Goal: Task Accomplishment & Management: Use online tool/utility

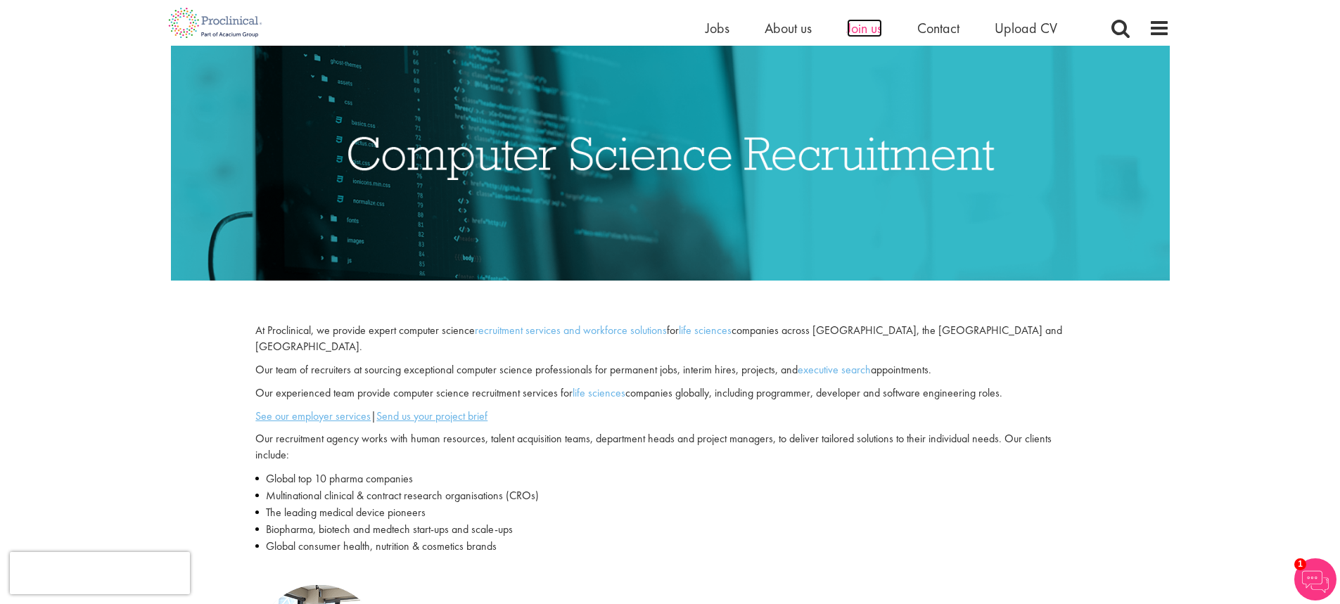
click at [859, 30] on span "Join us" at bounding box center [864, 28] width 35 height 18
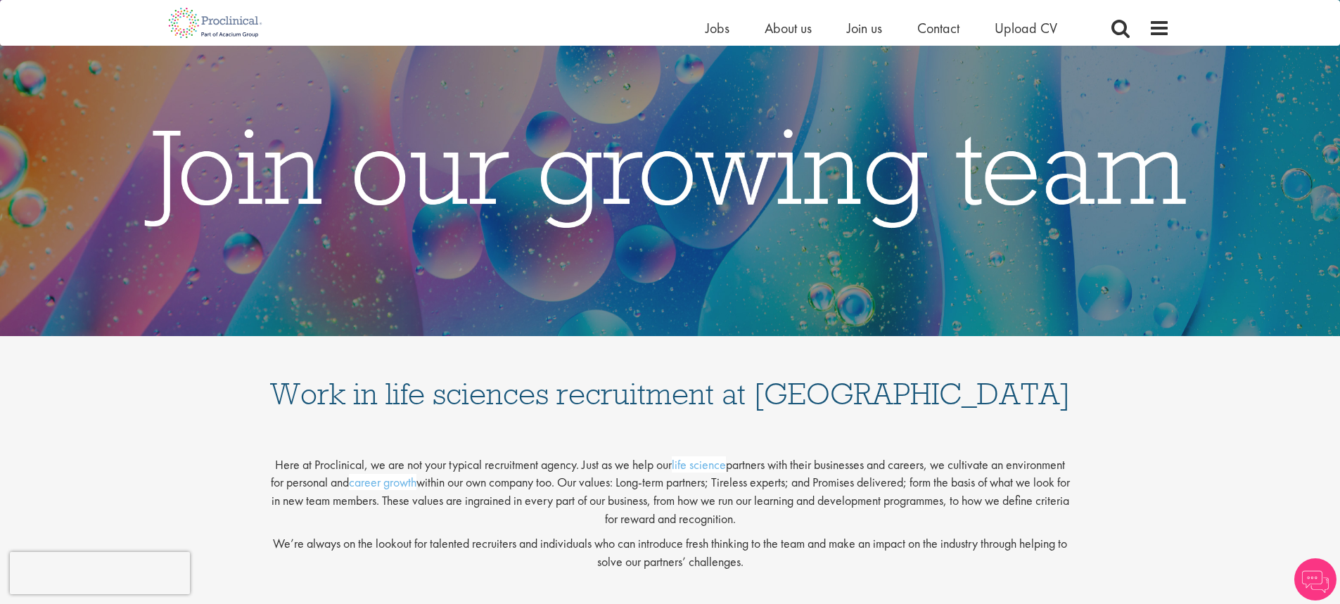
scroll to position [141, 0]
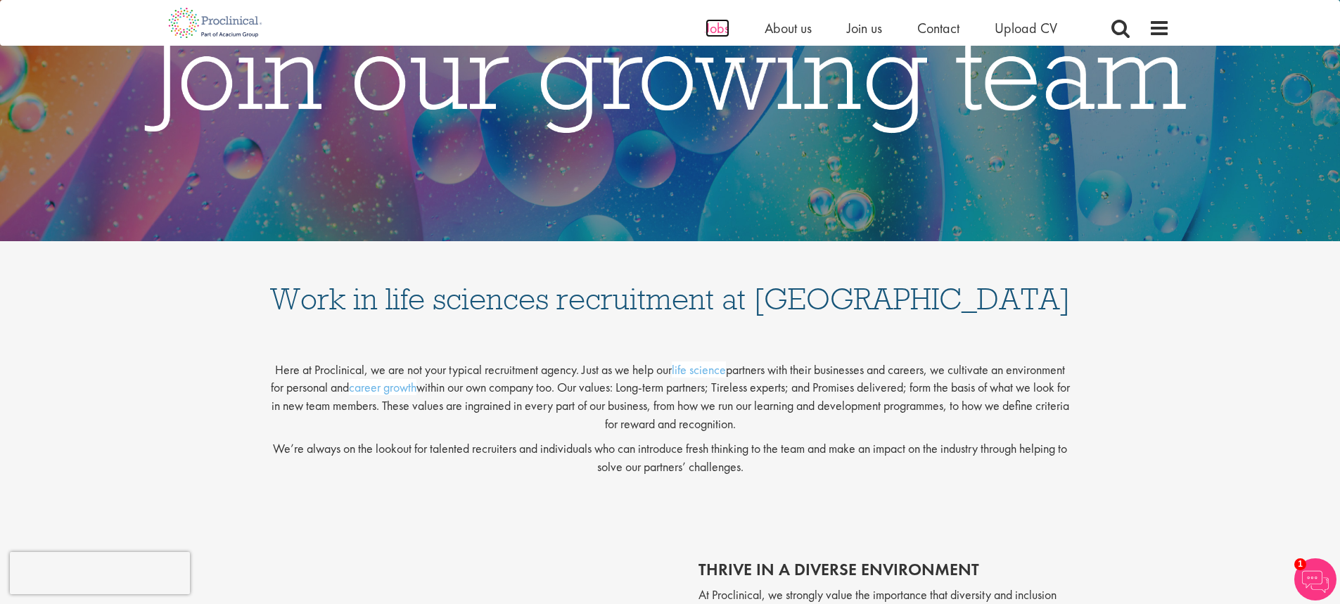
click at [711, 28] on span "Jobs" at bounding box center [717, 28] width 24 height 18
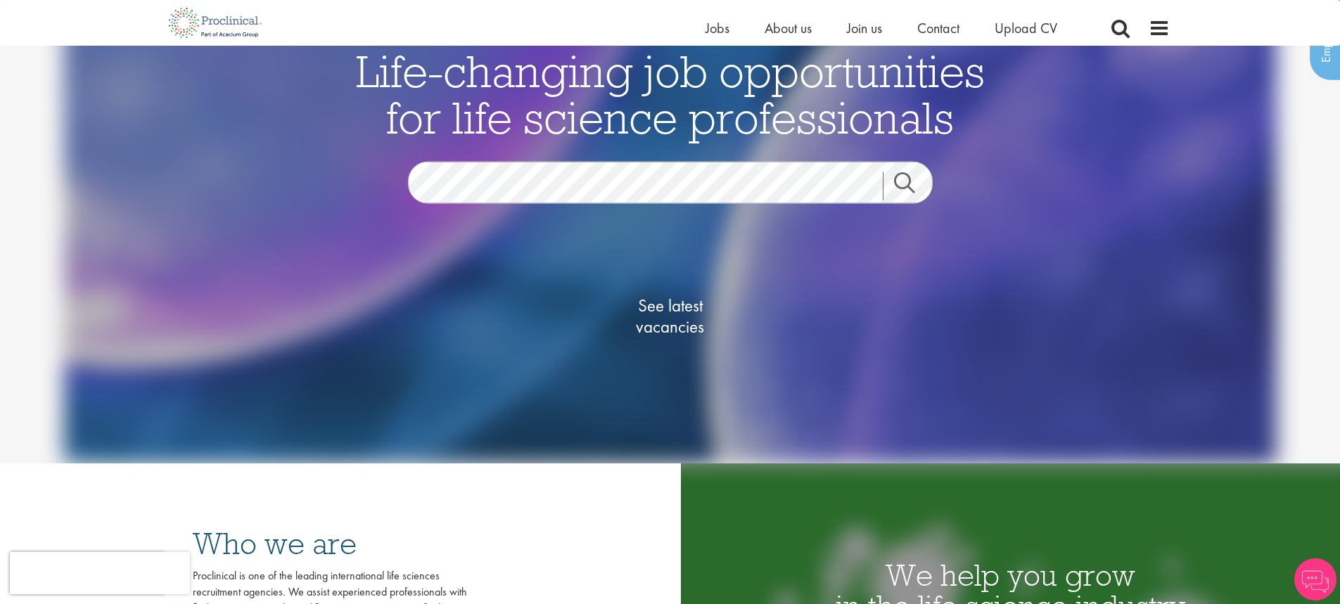
scroll to position [141, 0]
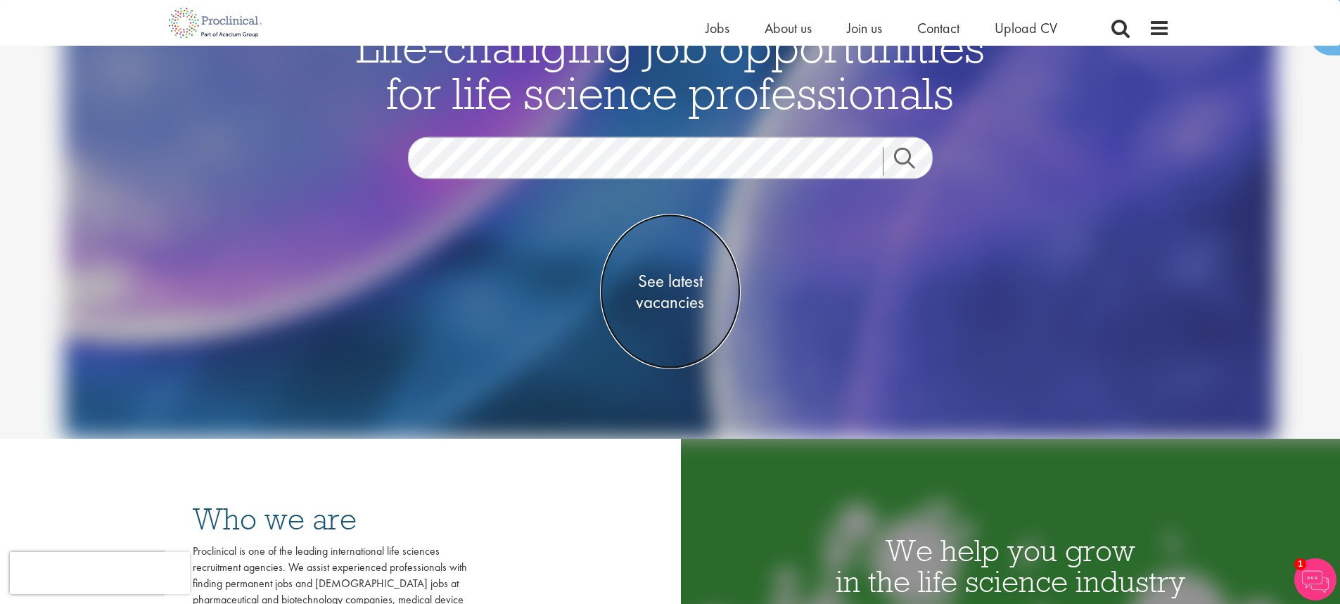
click at [674, 282] on span "See latest vacancies" at bounding box center [670, 292] width 141 height 42
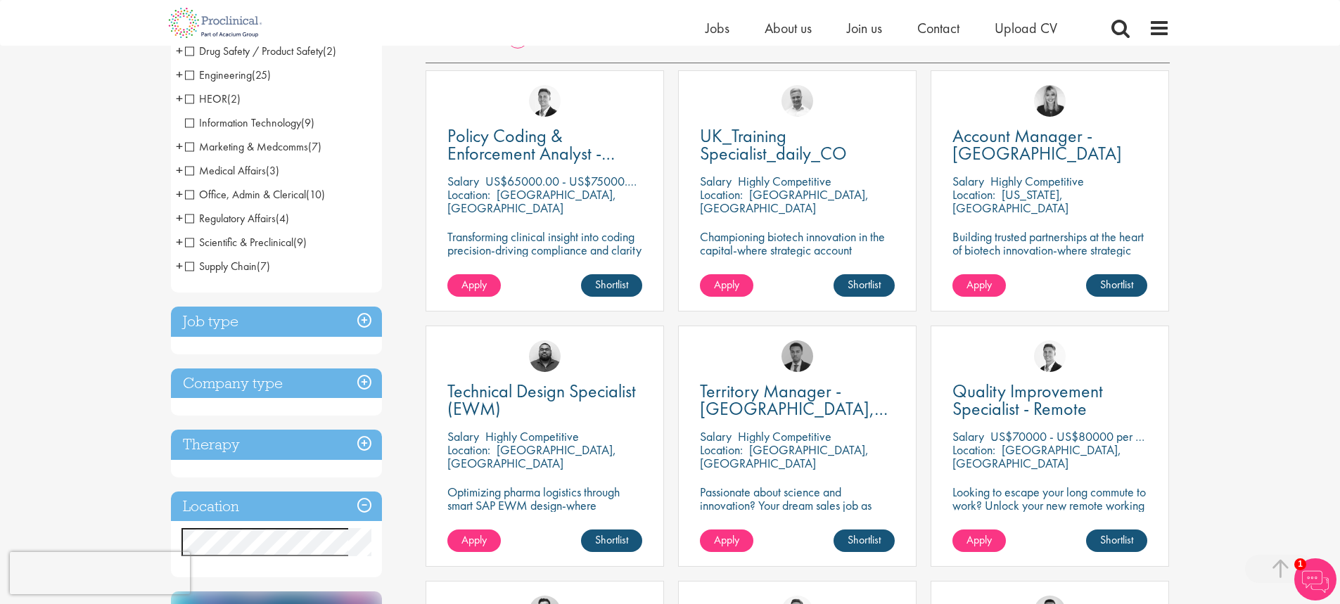
scroll to position [281, 0]
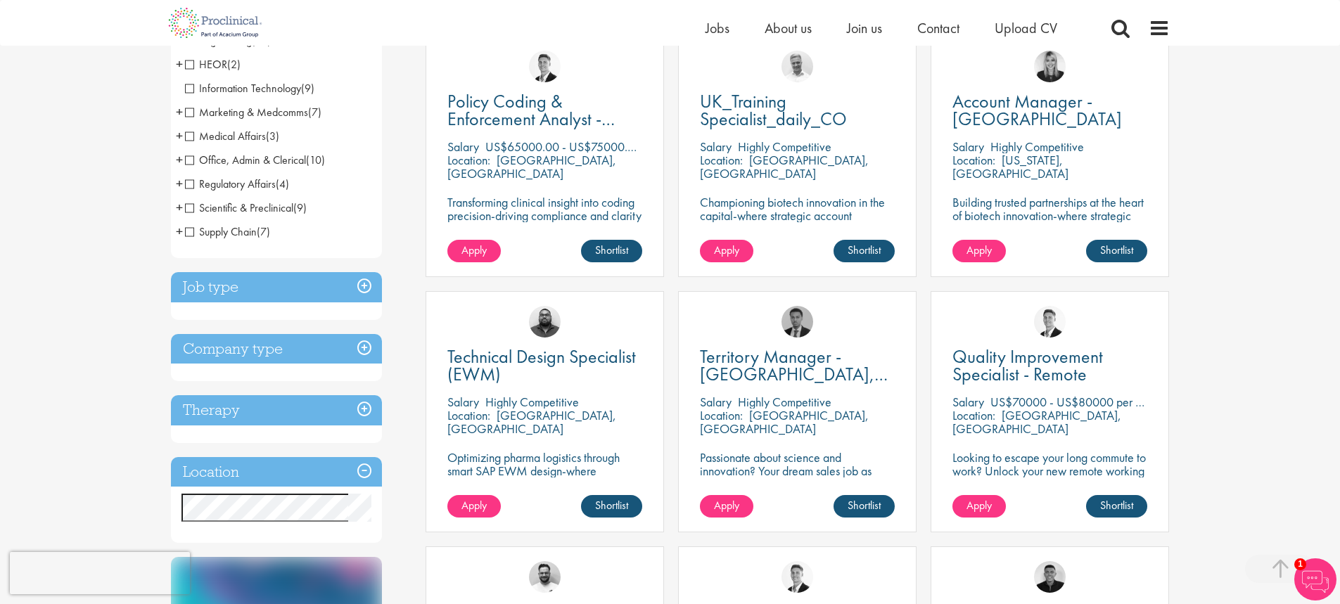
click at [360, 285] on h3 "Job type" at bounding box center [276, 287] width 211 height 30
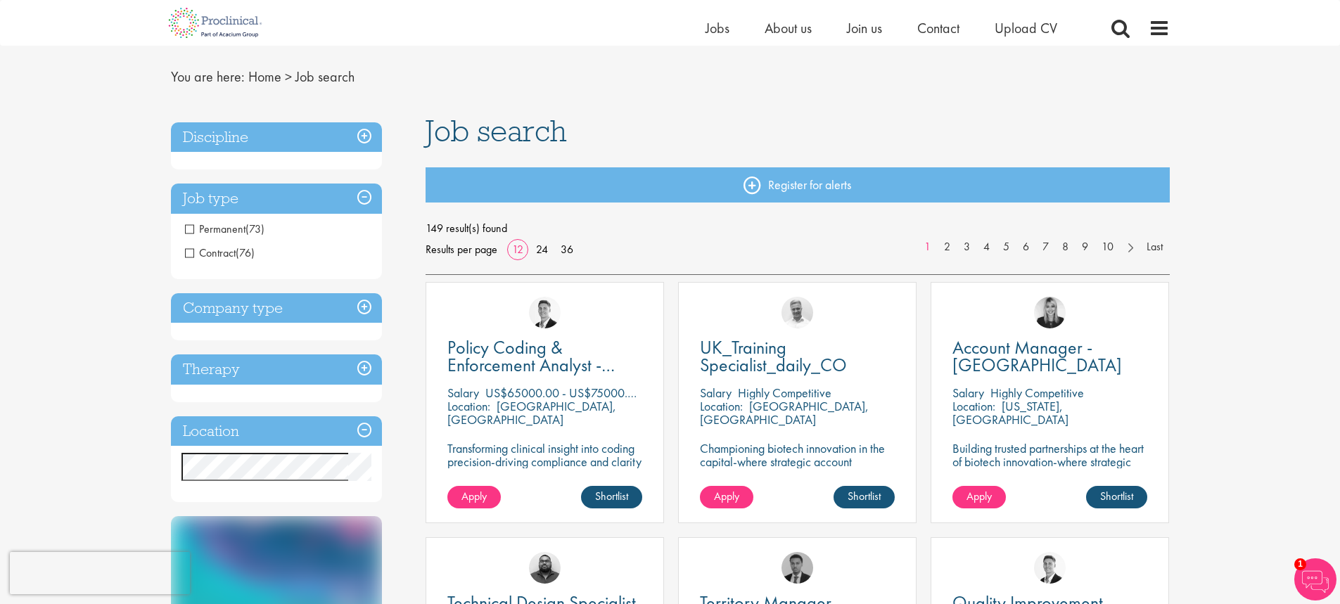
scroll to position [0, 0]
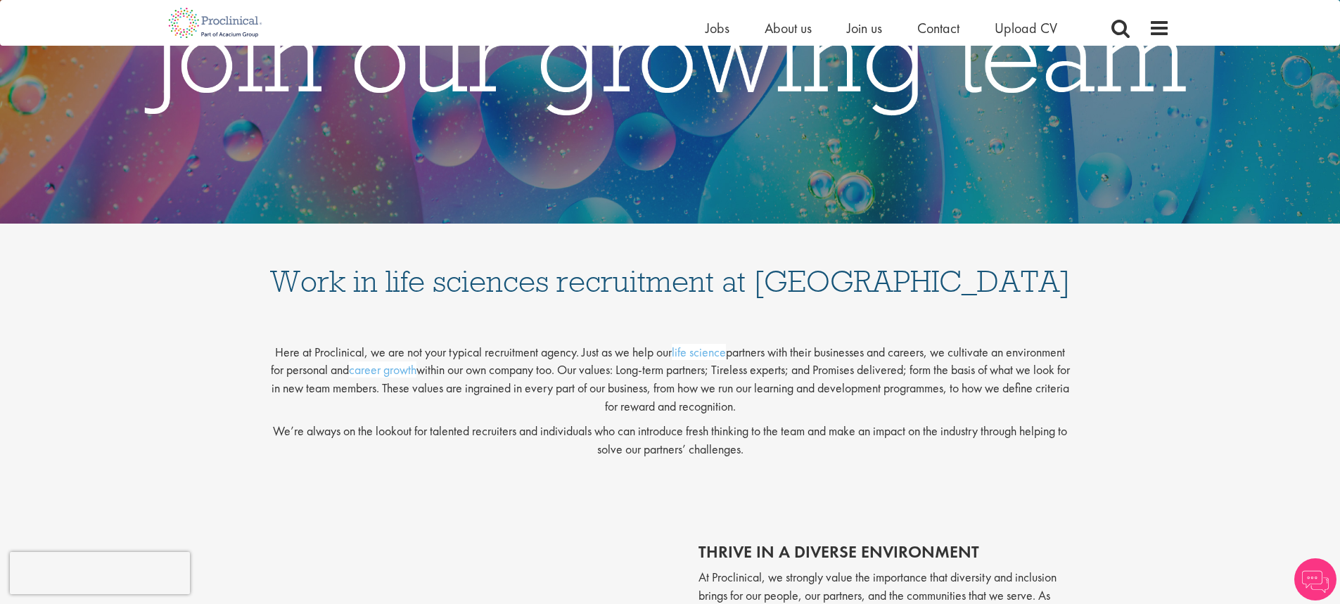
scroll to position [141, 0]
